Goal: Task Accomplishment & Management: Complete application form

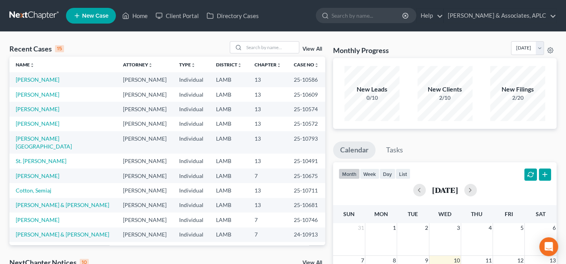
click at [83, 15] on span "New Case" at bounding box center [95, 16] width 26 height 6
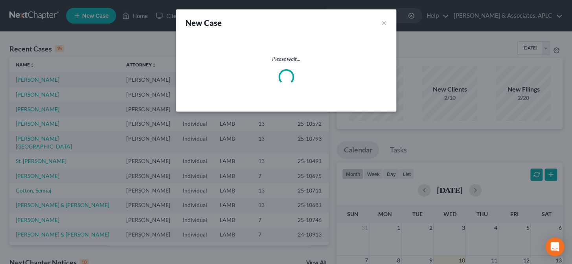
select select "35"
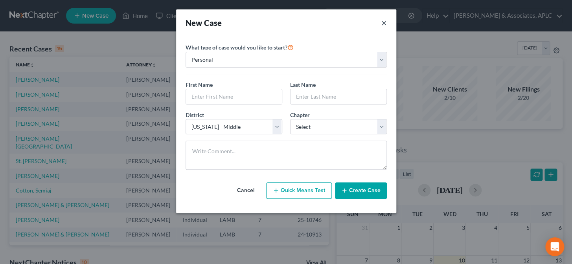
click at [385, 23] on button "×" at bounding box center [384, 22] width 6 height 11
